Goal: Ask a question

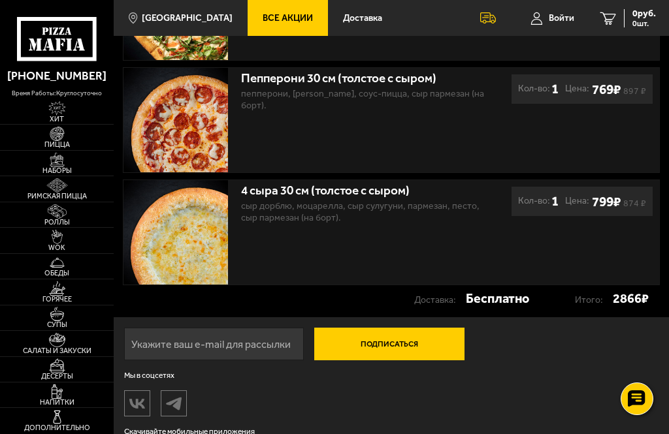
scroll to position [481, 0]
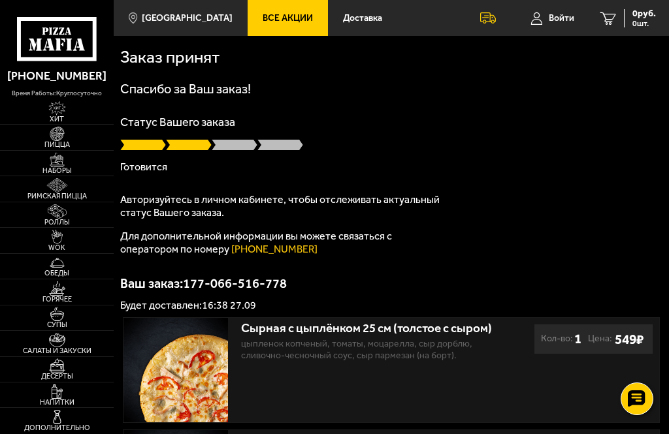
click at [651, 401] on div at bounding box center [637, 399] width 33 height 33
click at [648, 366] on link at bounding box center [636, 359] width 31 height 31
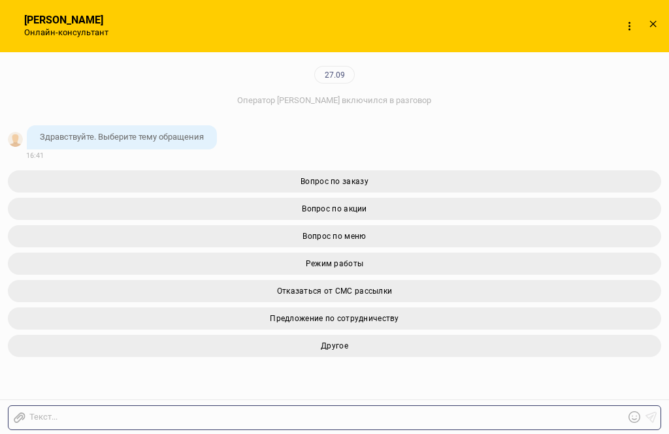
click at [579, 183] on button "Вопрос по заказу" at bounding box center [334, 181] width 653 height 22
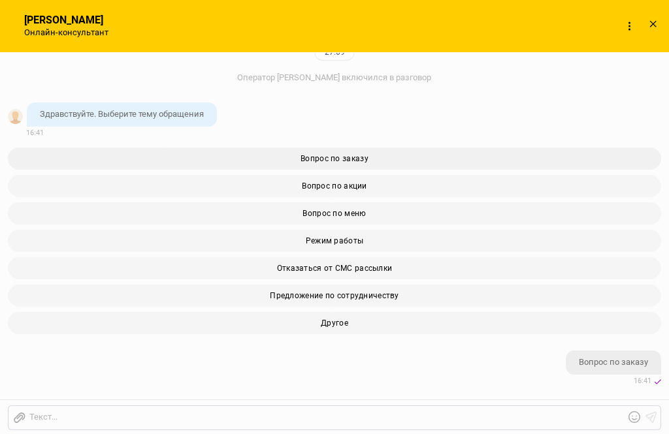
scroll to position [268, 0]
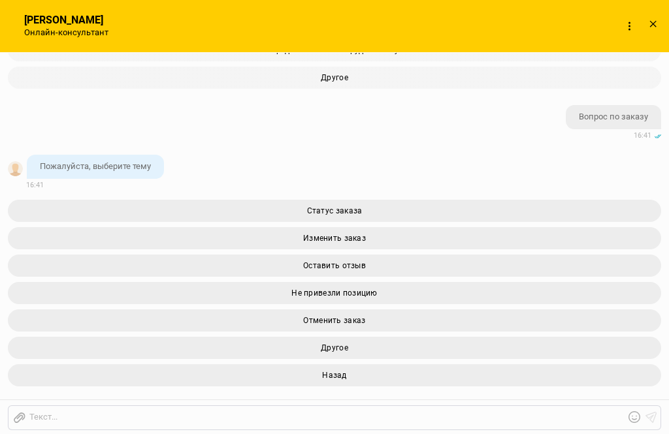
click at [511, 210] on button "Статус заказа" at bounding box center [334, 211] width 653 height 22
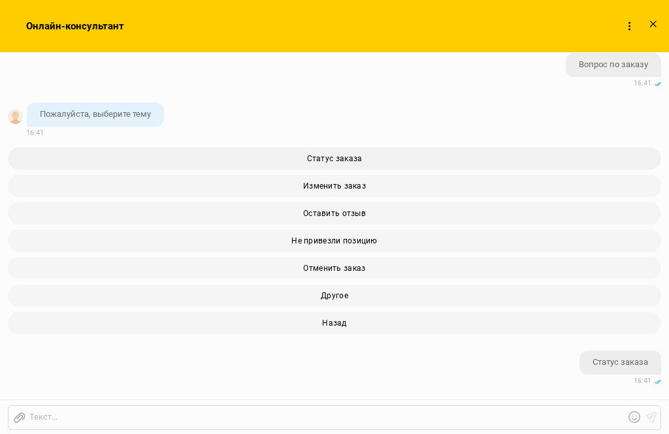
scroll to position [400, 0]
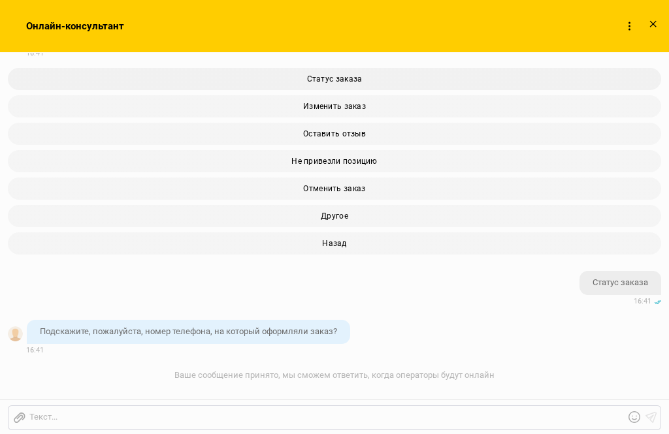
click at [339, 407] on div "Отправить файл Текст..." at bounding box center [334, 418] width 653 height 25
click at [327, 423] on div at bounding box center [324, 418] width 599 height 12
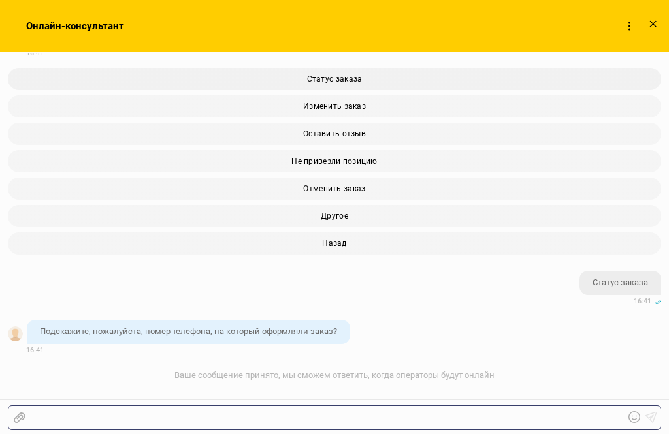
scroll to position [67, 0]
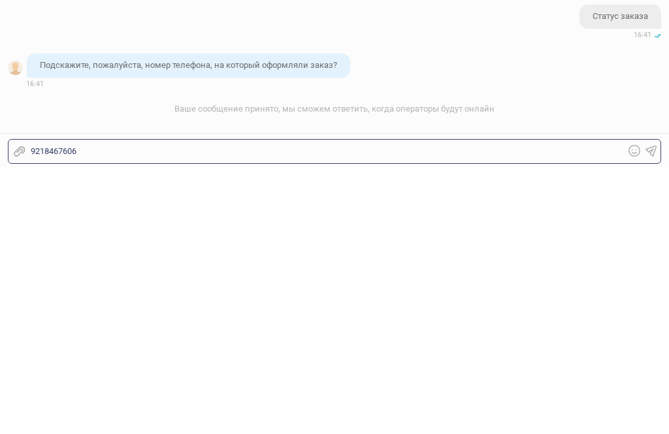
click at [652, 412] on icon at bounding box center [651, 418] width 12 height 12
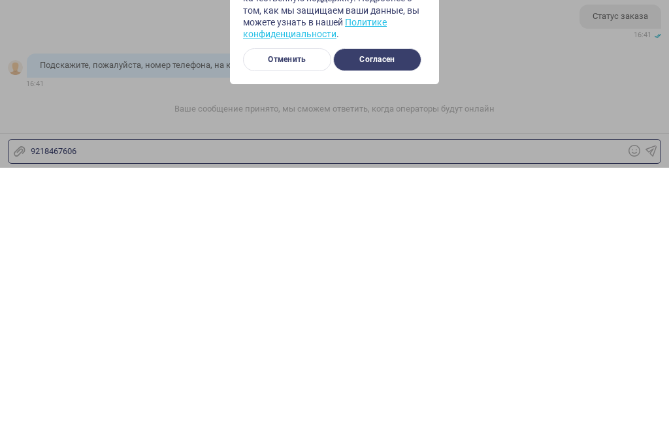
click at [382, 315] on button "Согласен" at bounding box center [377, 326] width 88 height 23
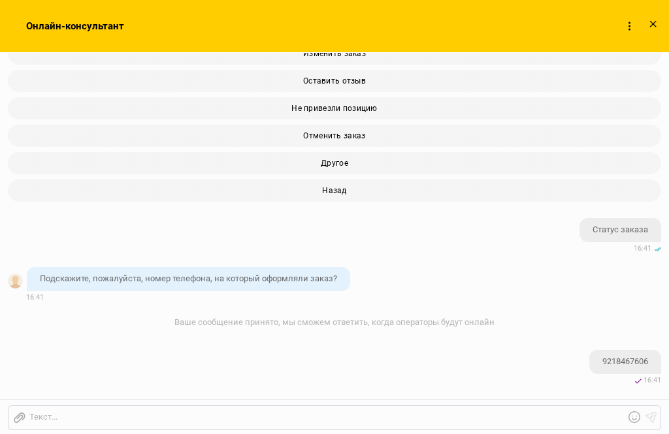
scroll to position [453, 0]
click at [662, 23] on div at bounding box center [652, 24] width 26 height 23
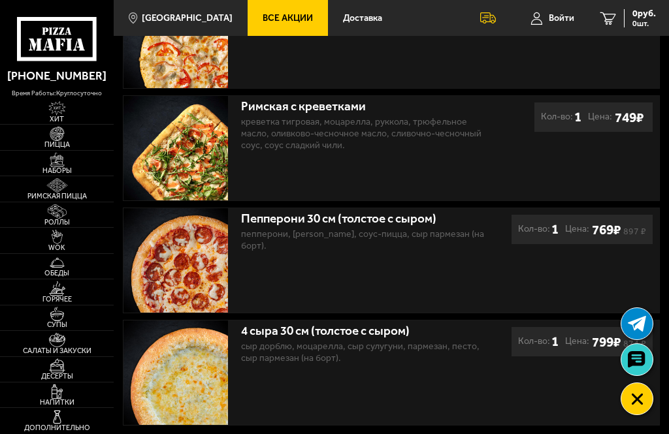
scroll to position [0, 0]
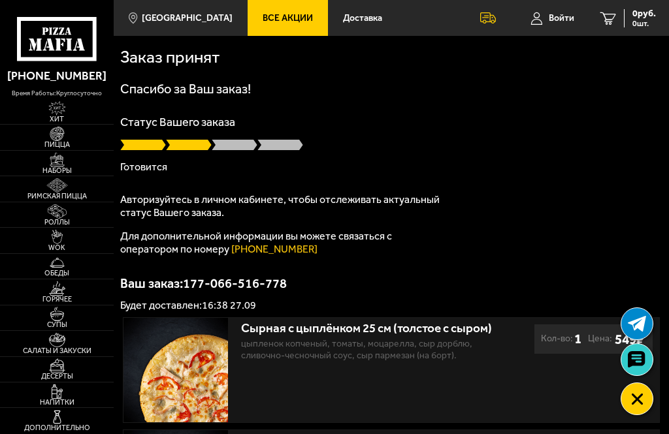
click at [642, 360] on icon at bounding box center [637, 359] width 18 height 16
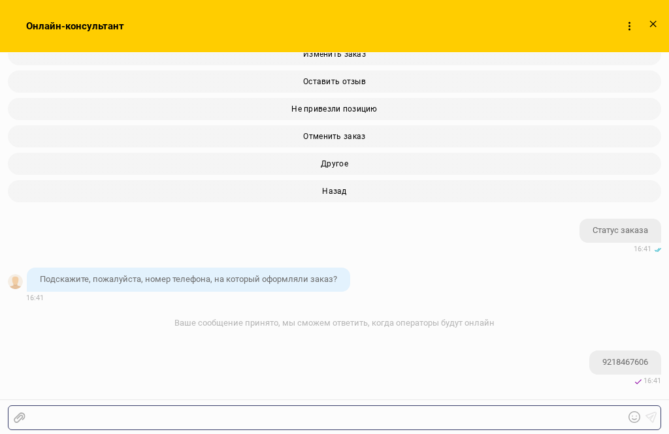
checkbox input "true"
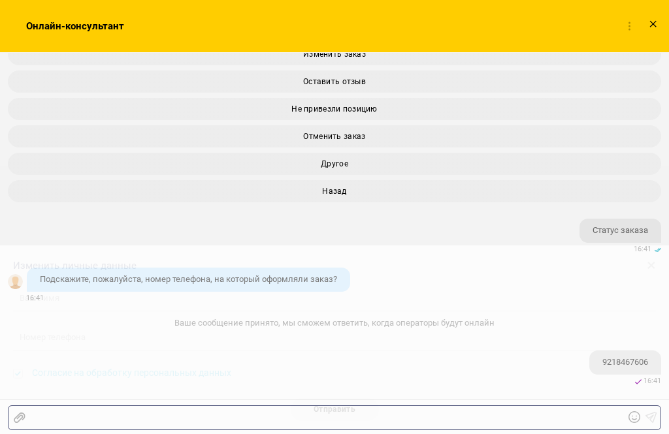
scroll to position [483, 0]
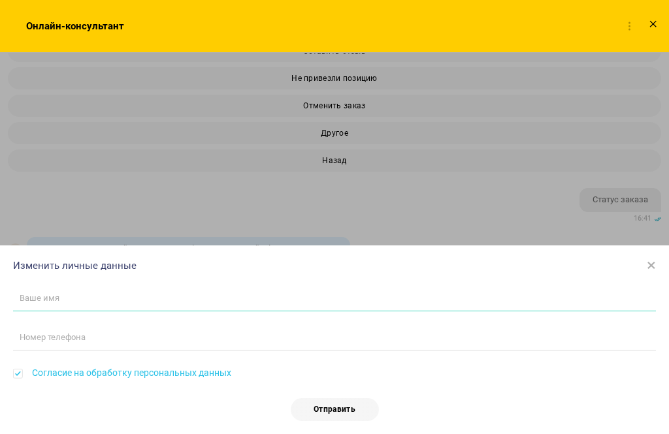
click at [90, 296] on input "text" at bounding box center [334, 298] width 643 height 26
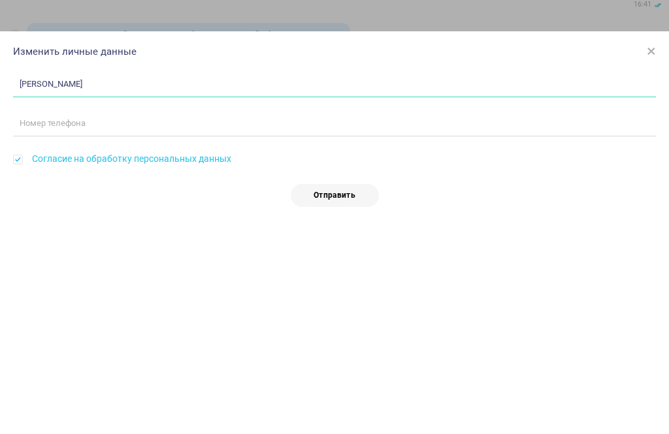
type input "Ксения"
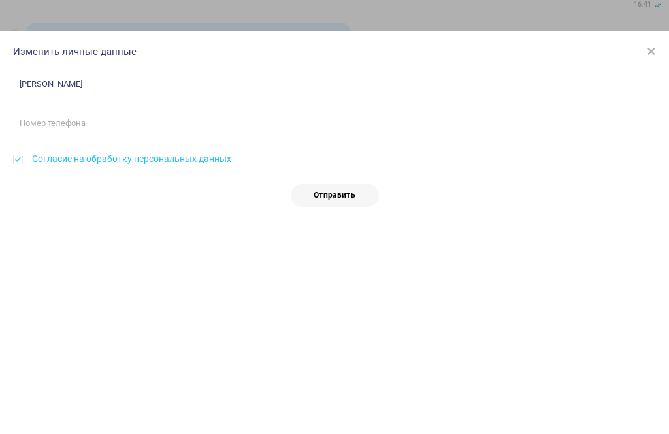
click at [95, 325] on input "tel" at bounding box center [334, 338] width 643 height 26
type input "+7 (921) 846-76-06"
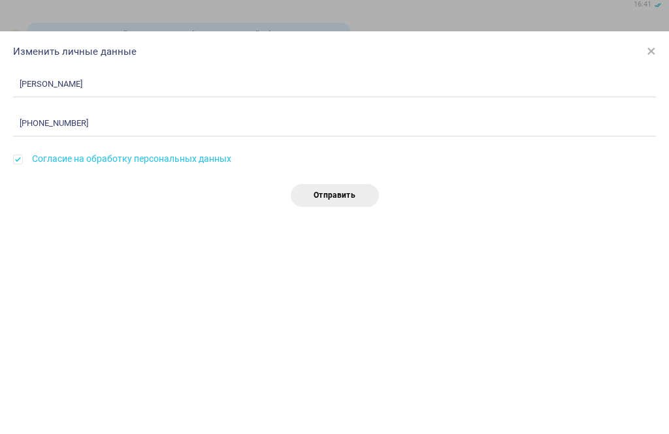
scroll to position [214, 0]
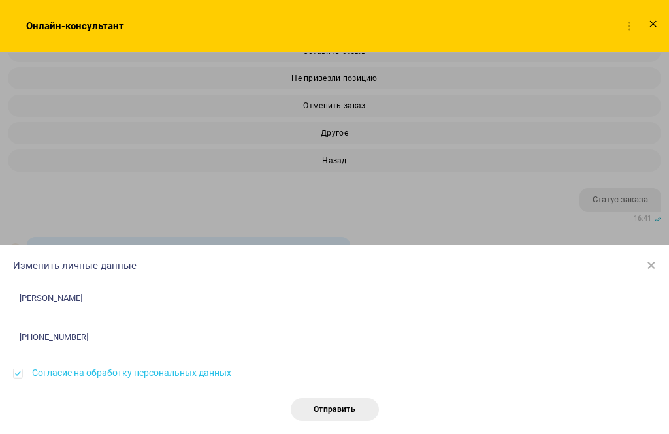
click at [335, 420] on button "Отправить" at bounding box center [335, 409] width 88 height 23
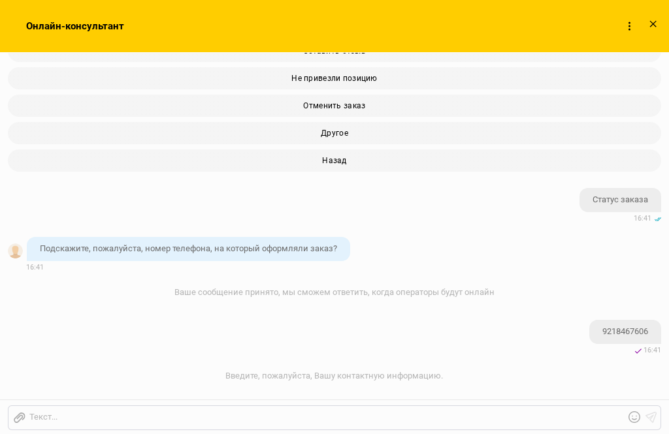
scroll to position [514, 0]
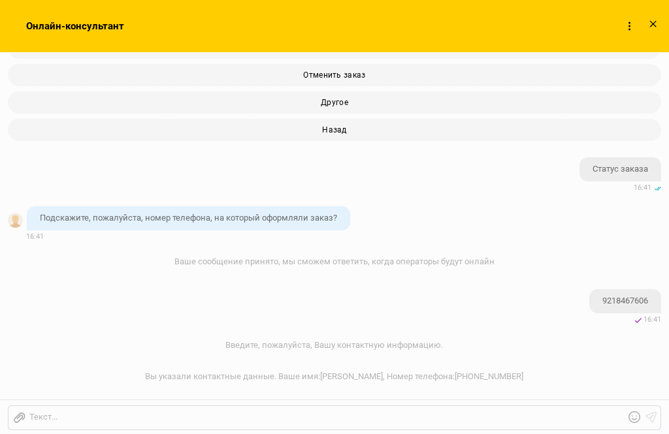
click at [642, 17] on div at bounding box center [652, 24] width 26 height 23
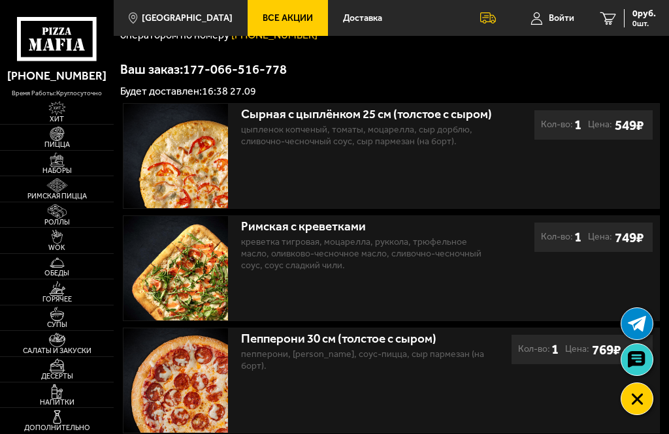
scroll to position [0, 0]
